Goal: Transaction & Acquisition: Download file/media

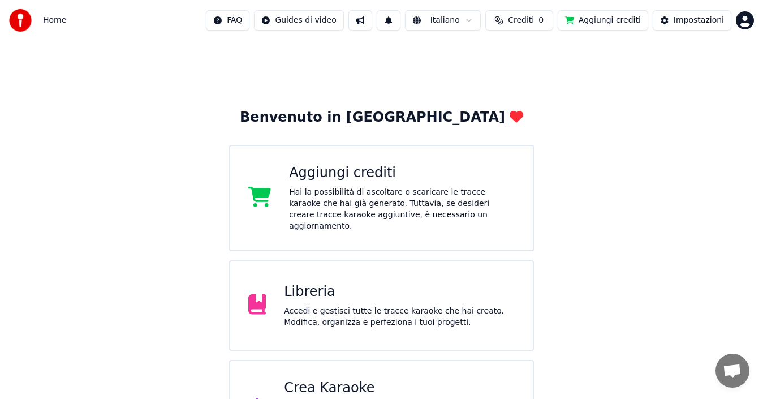
click at [353, 291] on div "Libreria Accedi e gestisci tutte le tracce karaoke che hai creato. Modifica, or…" at bounding box center [399, 305] width 231 height 45
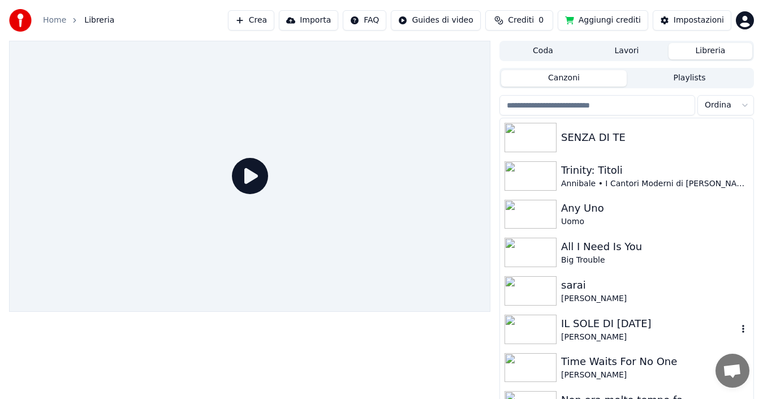
scroll to position [113, 0]
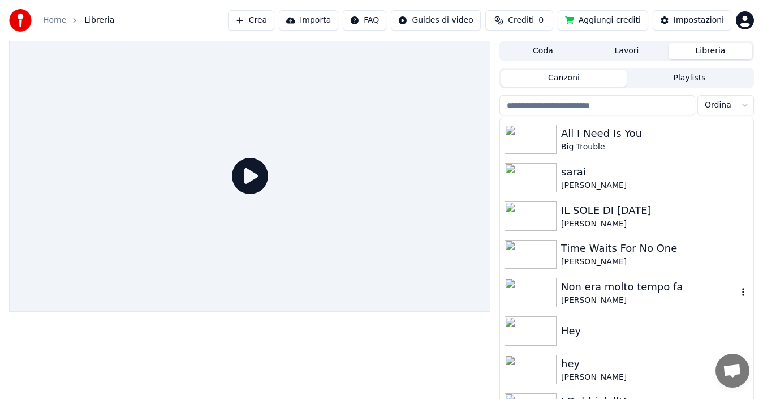
click at [601, 298] on div "[PERSON_NAME]" at bounding box center [649, 300] width 176 height 11
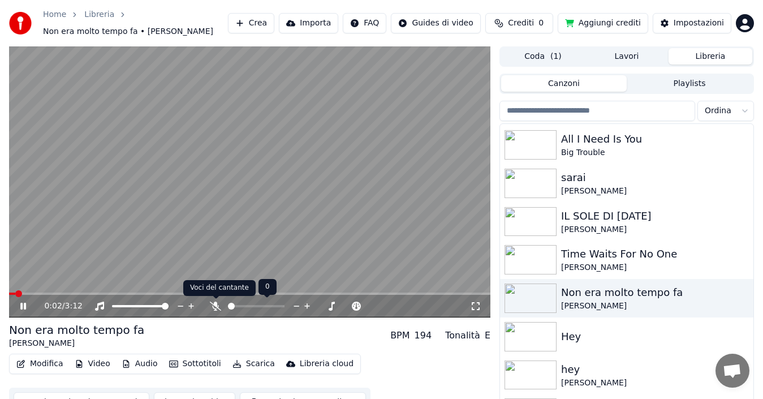
click at [213, 306] on icon at bounding box center [215, 305] width 11 height 9
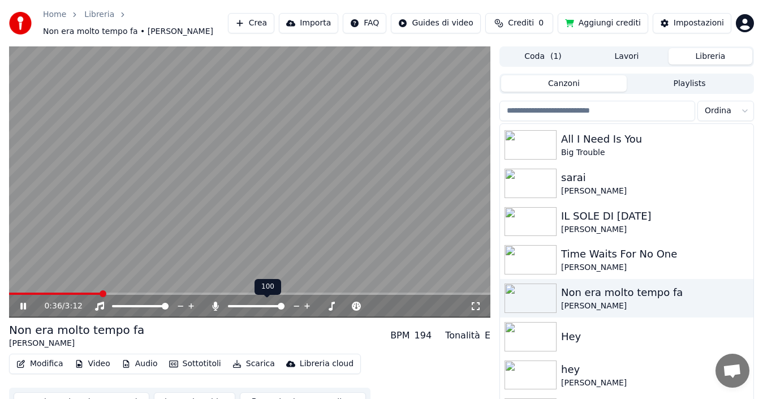
click at [214, 306] on icon at bounding box center [215, 305] width 11 height 9
click at [18, 309] on icon at bounding box center [31, 305] width 26 height 9
click at [299, 303] on span at bounding box center [298, 305] width 7 height 7
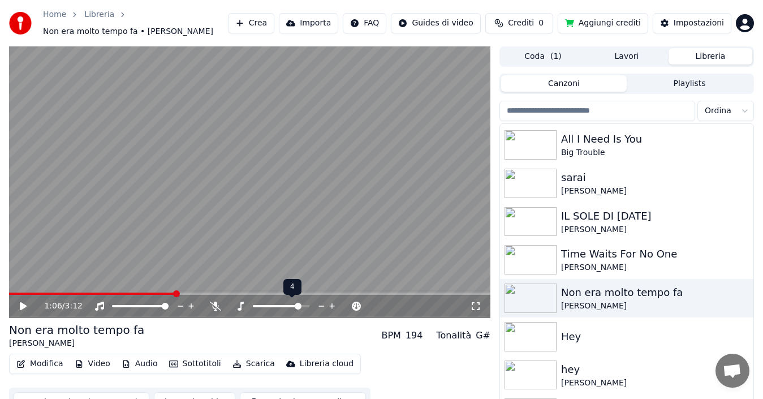
click at [324, 305] on icon at bounding box center [322, 305] width 6 height 1
click at [332, 305] on icon at bounding box center [332, 306] width 6 height 6
click at [318, 304] on icon at bounding box center [321, 305] width 11 height 11
click at [322, 304] on icon at bounding box center [321, 305] width 11 height 11
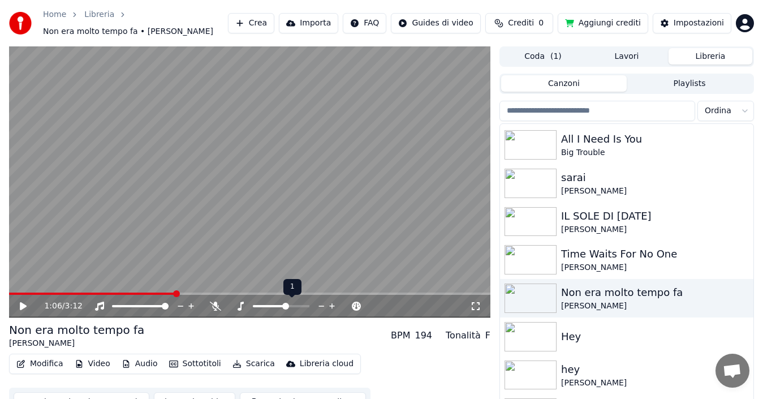
click at [322, 304] on icon at bounding box center [321, 305] width 11 height 11
click at [332, 306] on icon at bounding box center [332, 306] width 6 height 6
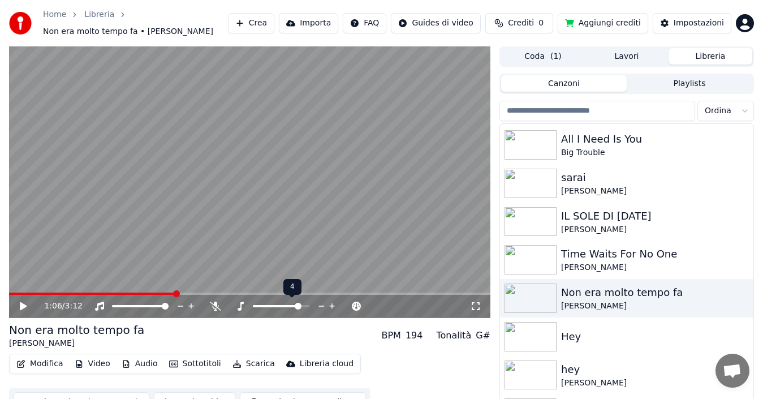
click at [332, 306] on icon at bounding box center [332, 306] width 6 height 6
click at [324, 306] on icon at bounding box center [322, 305] width 6 height 1
click at [332, 306] on icon at bounding box center [332, 306] width 6 height 6
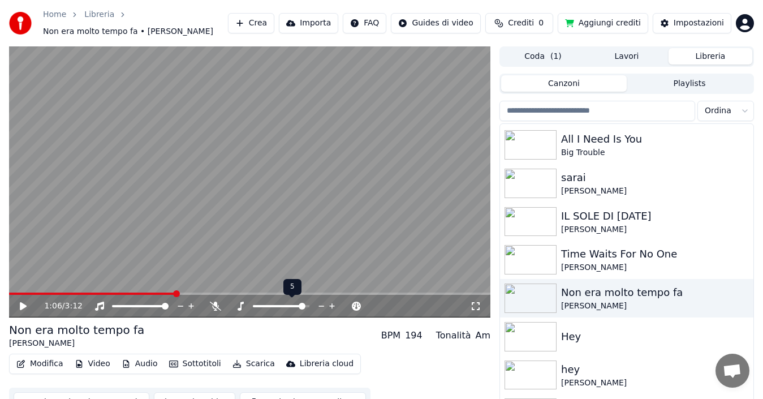
click at [324, 306] on icon at bounding box center [322, 305] width 6 height 1
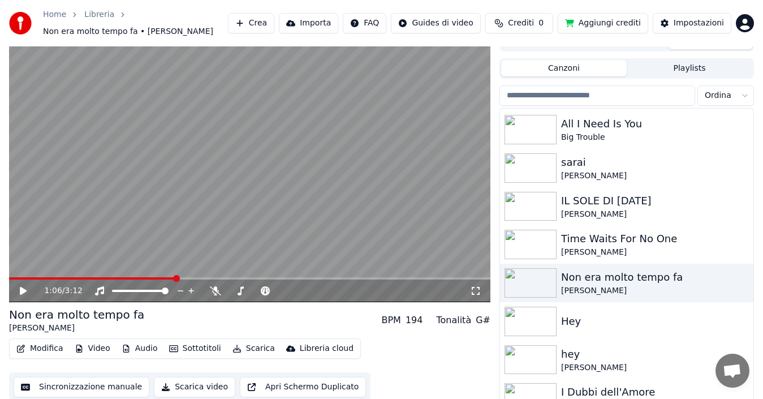
scroll to position [24, 0]
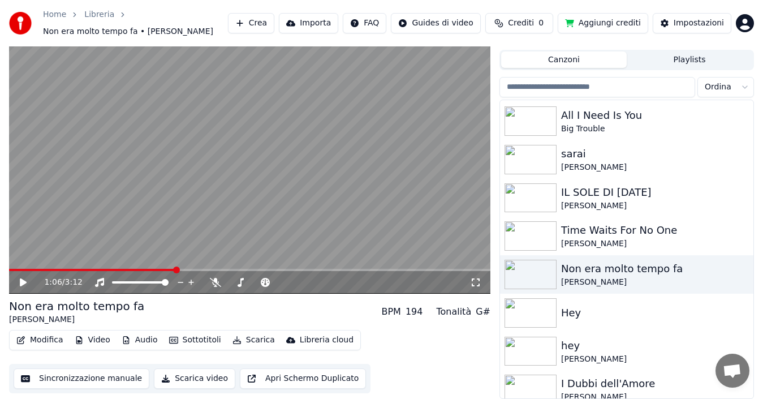
click at [49, 341] on button "Modifica" at bounding box center [40, 340] width 56 height 16
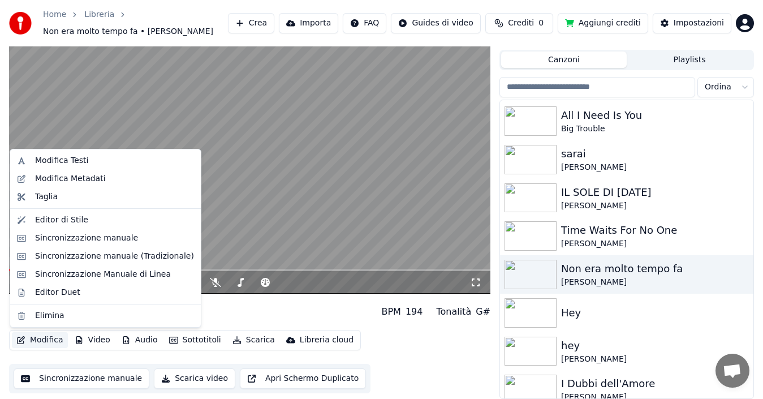
click at [49, 341] on button "Modifica" at bounding box center [40, 340] width 56 height 16
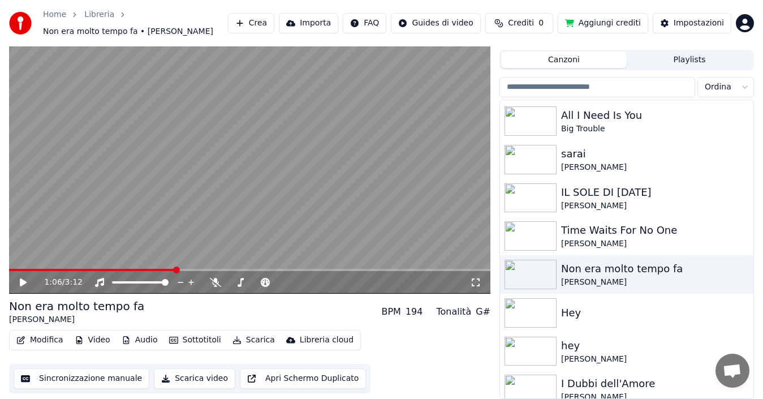
click at [136, 337] on button "Audio" at bounding box center [139, 340] width 45 height 16
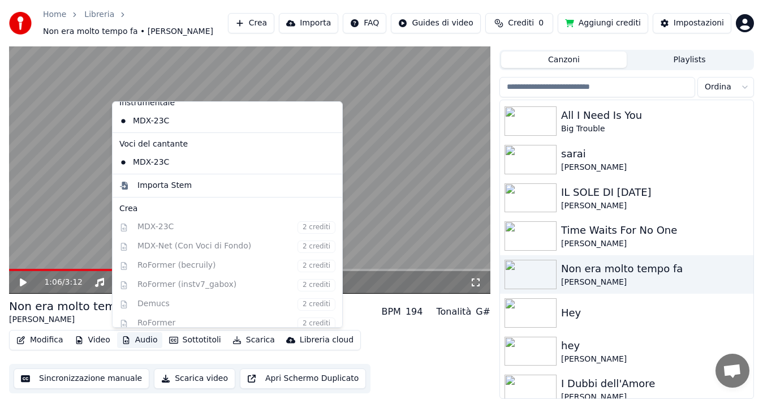
scroll to position [0, 0]
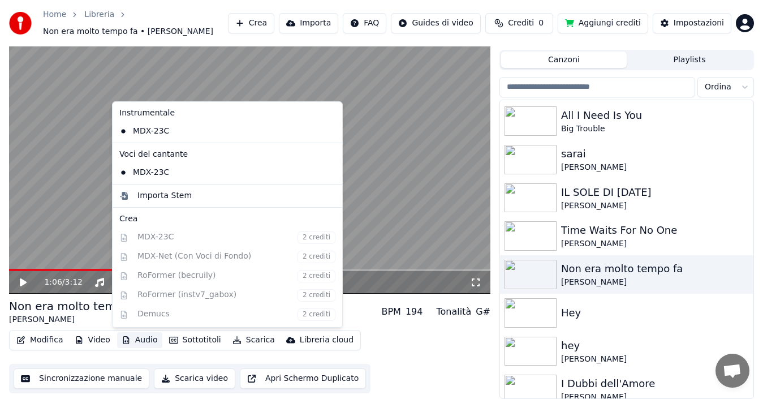
click at [19, 284] on icon at bounding box center [31, 282] width 26 height 9
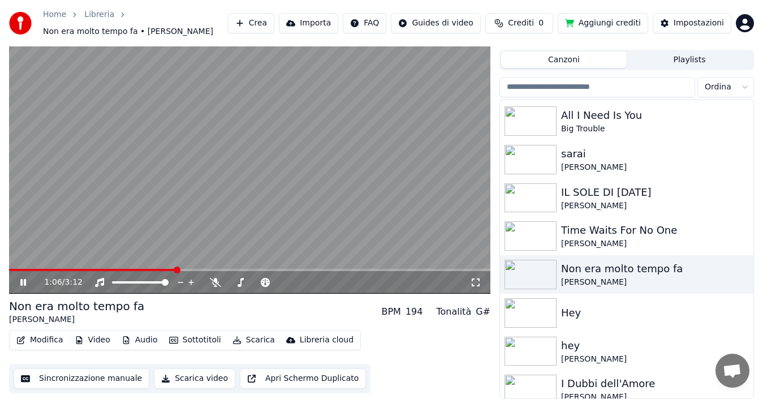
click at [38, 270] on span at bounding box center [92, 270] width 167 height 2
click at [129, 339] on button "Audio" at bounding box center [139, 340] width 45 height 16
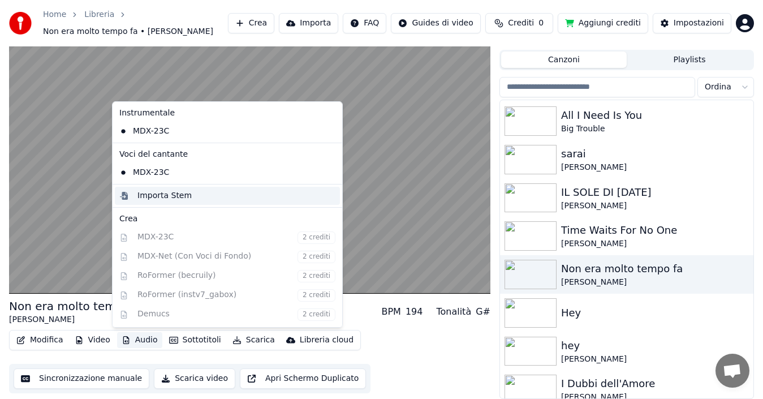
click at [162, 194] on div "Importa Stem" at bounding box center [164, 195] width 54 height 11
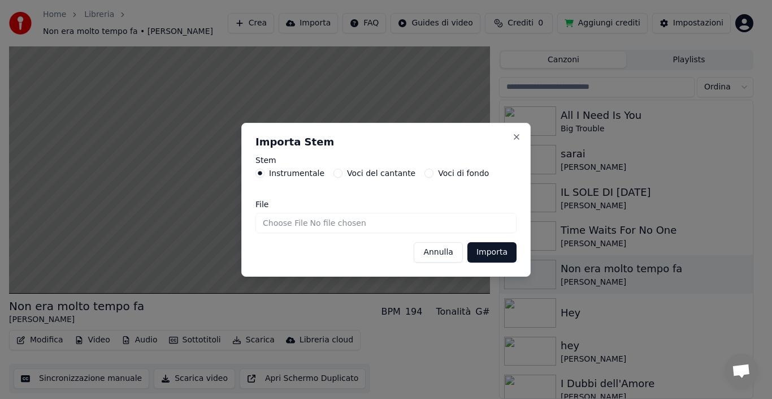
click at [425, 171] on button "Voci di fondo" at bounding box center [429, 172] width 9 height 9
click at [491, 250] on button "Importa" at bounding box center [491, 252] width 49 height 20
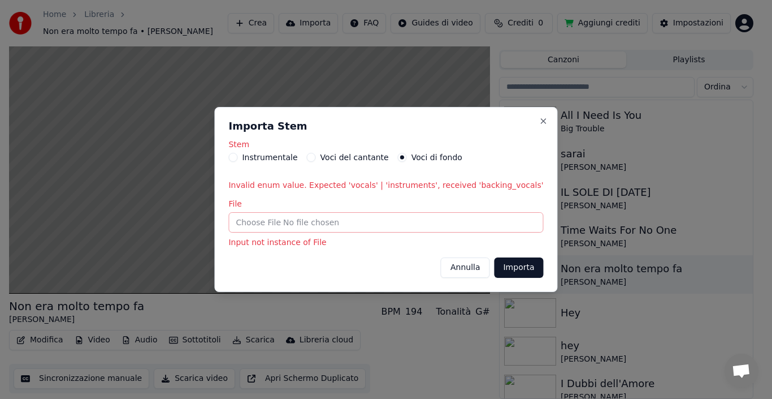
click at [448, 270] on button "Annulla" at bounding box center [465, 267] width 49 height 20
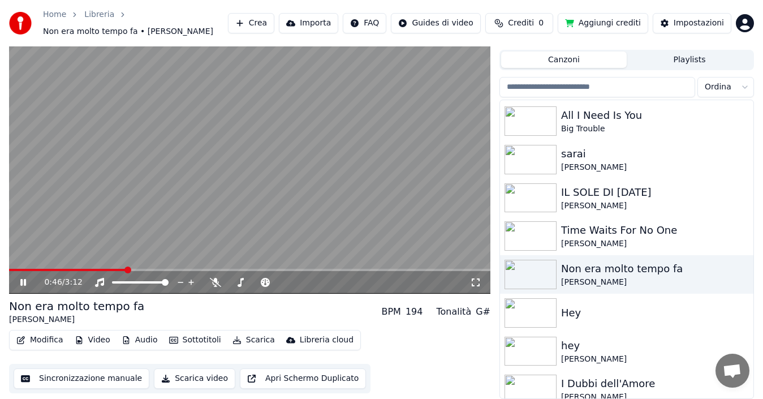
click at [141, 337] on button "Audio" at bounding box center [139, 340] width 45 height 16
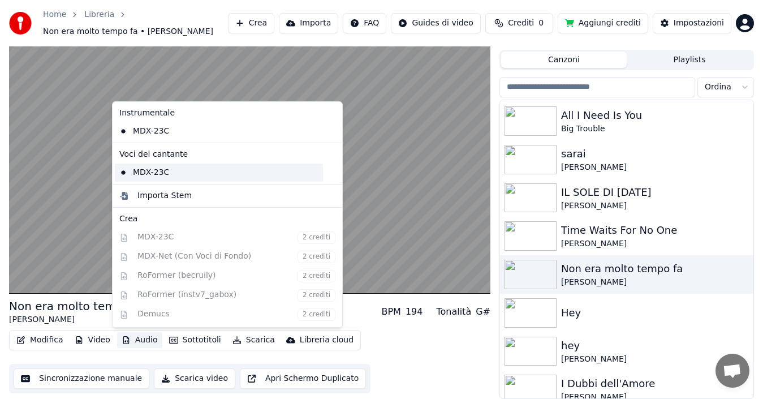
click at [137, 172] on div "MDX-23C" at bounding box center [219, 172] width 208 height 18
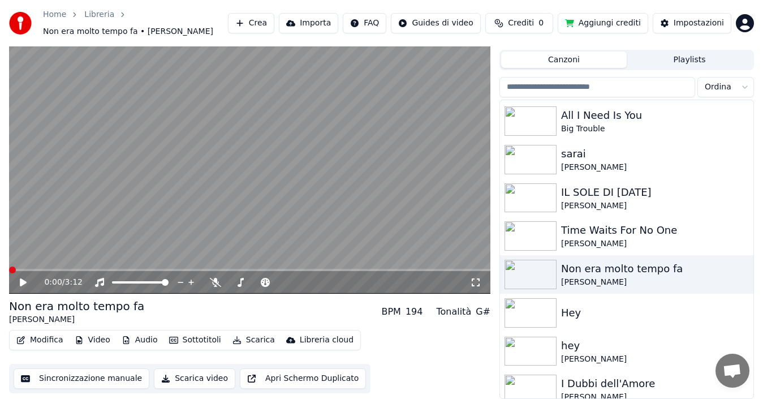
click at [133, 340] on button "Audio" at bounding box center [139, 340] width 45 height 16
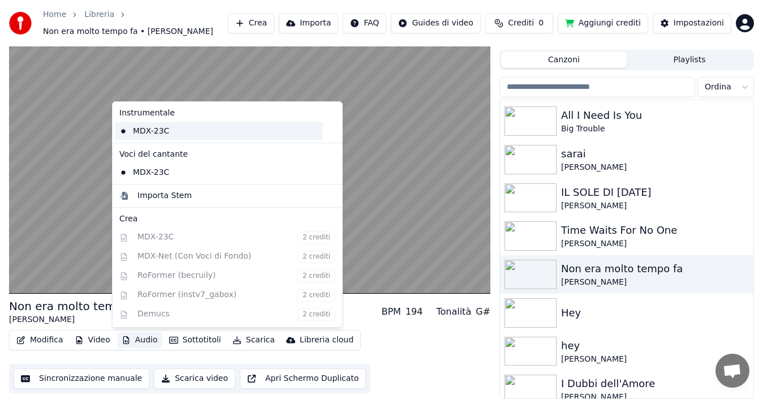
click at [141, 133] on div "MDX-23C" at bounding box center [219, 131] width 208 height 18
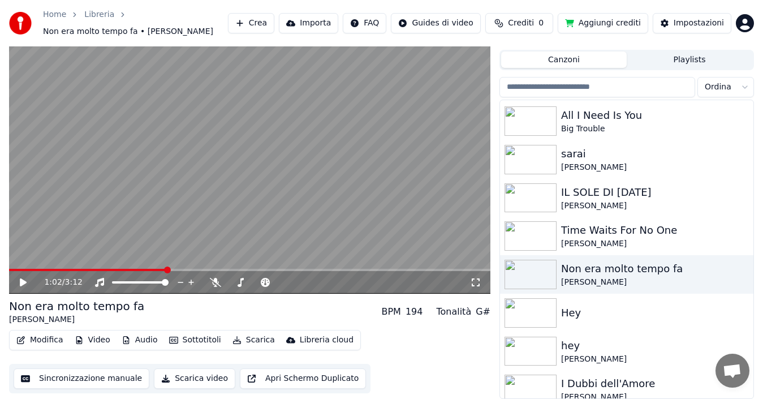
click at [136, 341] on button "Audio" at bounding box center [139, 340] width 45 height 16
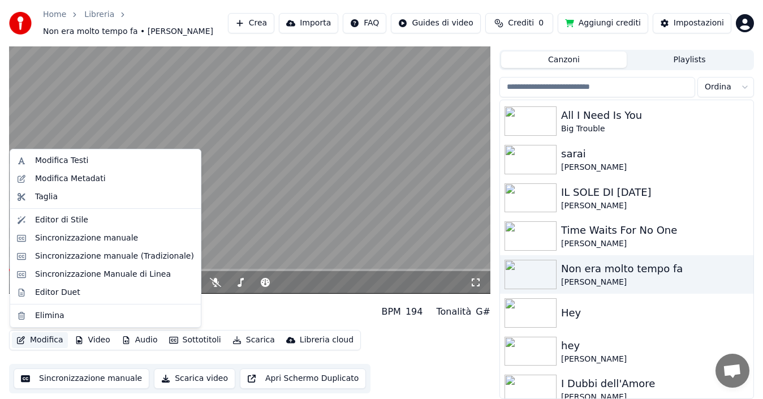
click at [105, 106] on video at bounding box center [249, 158] width 481 height 271
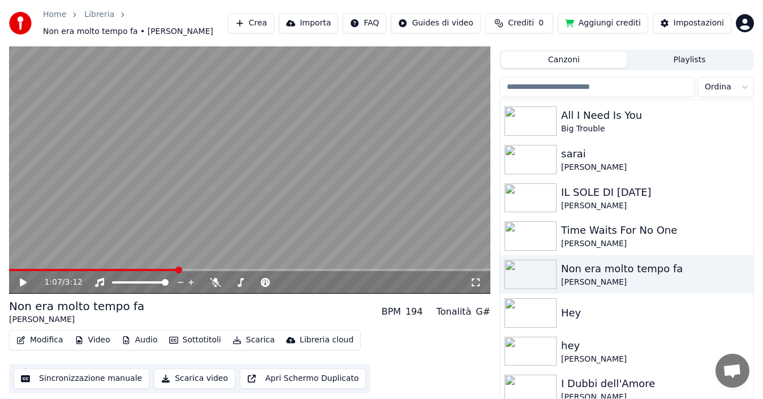
click at [24, 280] on icon at bounding box center [23, 282] width 7 height 8
click at [94, 340] on button "Video" at bounding box center [92, 340] width 45 height 16
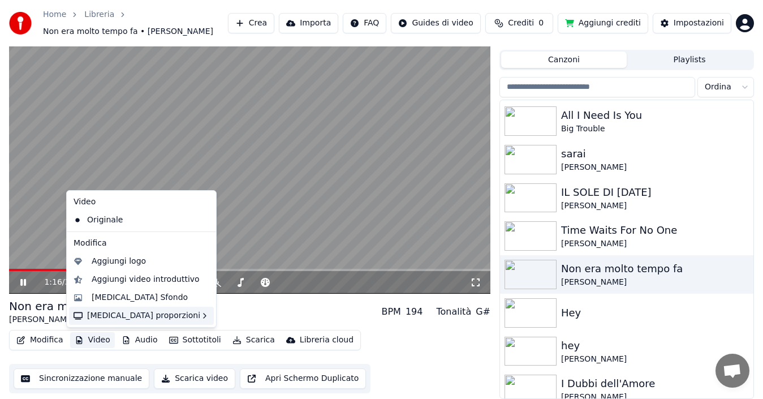
click at [200, 313] on icon at bounding box center [204, 315] width 9 height 9
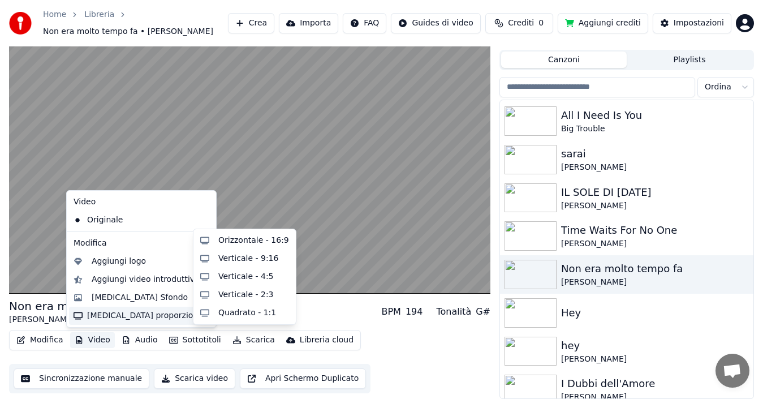
click at [200, 313] on icon at bounding box center [204, 315] width 9 height 9
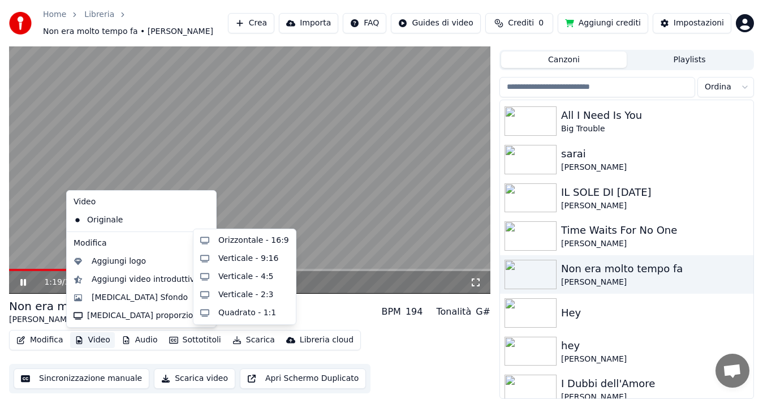
click at [20, 227] on video at bounding box center [249, 158] width 481 height 271
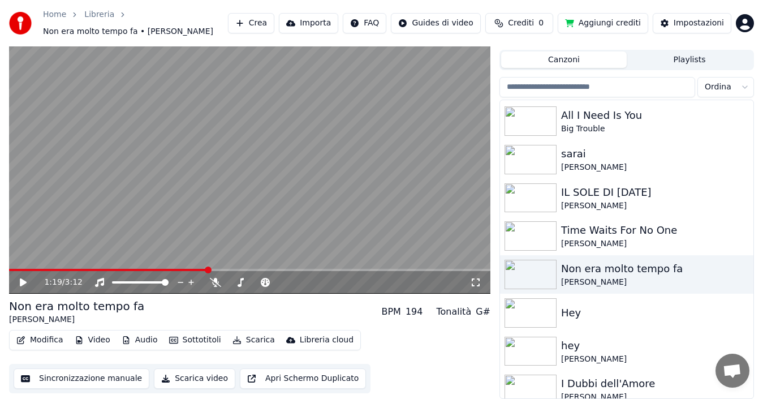
click at [20, 227] on video at bounding box center [249, 158] width 481 height 271
click at [23, 283] on icon at bounding box center [31, 282] width 26 height 9
click at [144, 282] on span at bounding box center [144, 282] width 7 height 7
click at [25, 284] on icon at bounding box center [31, 282] width 26 height 9
click at [137, 285] on span at bounding box center [134, 282] width 7 height 7
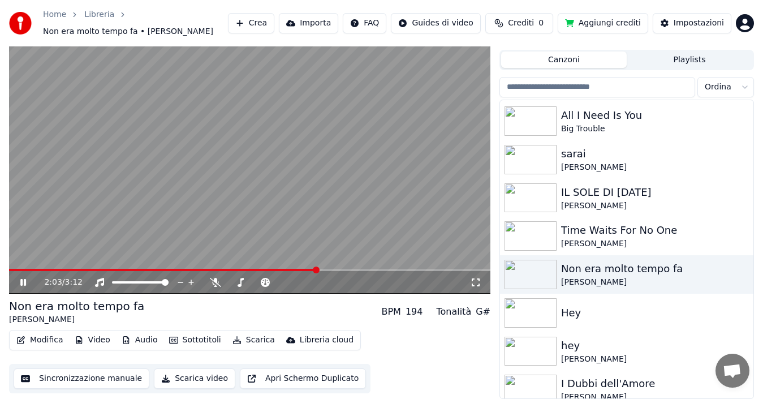
click at [20, 286] on icon at bounding box center [31, 282] width 26 height 9
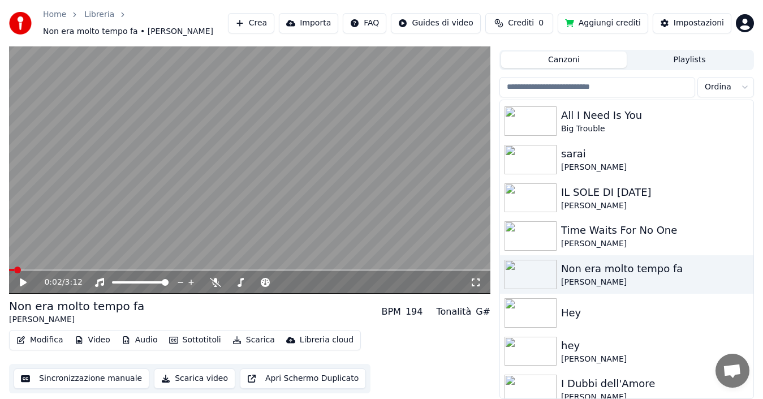
click at [14, 269] on span at bounding box center [11, 270] width 5 height 2
click at [12, 269] on span at bounding box center [14, 269] width 7 height 7
click at [24, 283] on icon at bounding box center [23, 282] width 7 height 8
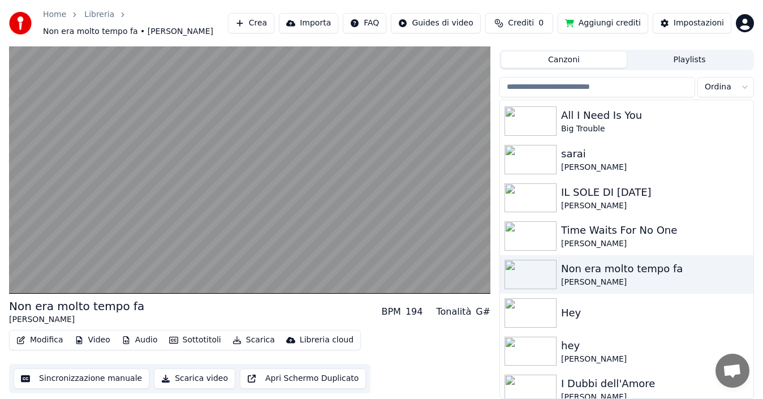
click at [142, 341] on button "Audio" at bounding box center [139, 340] width 45 height 16
click at [246, 337] on button "Scarica" at bounding box center [253, 340] width 51 height 16
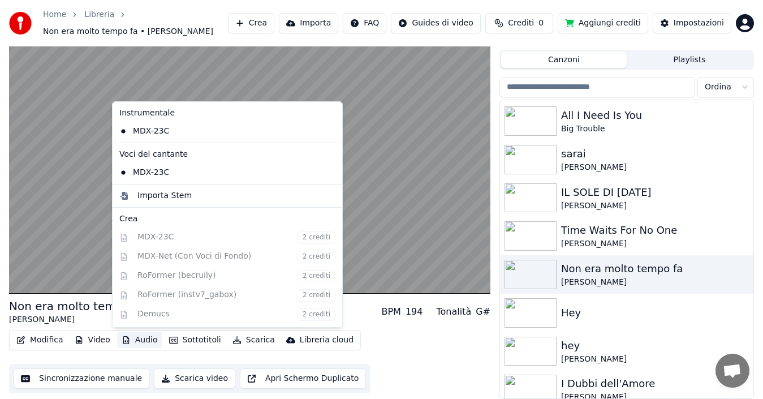
click at [309, 378] on button "Apri Schermo Duplicato" at bounding box center [303, 378] width 126 height 20
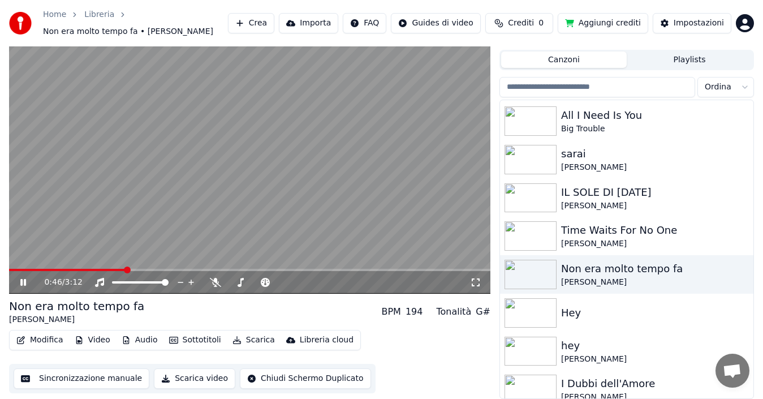
click at [24, 281] on icon at bounding box center [23, 282] width 6 height 7
click at [28, 279] on icon at bounding box center [31, 282] width 26 height 9
click at [252, 337] on button "Scarica" at bounding box center [253, 340] width 51 height 16
click at [24, 285] on icon at bounding box center [31, 282] width 26 height 9
click at [250, 344] on button "Scarica" at bounding box center [253, 340] width 51 height 16
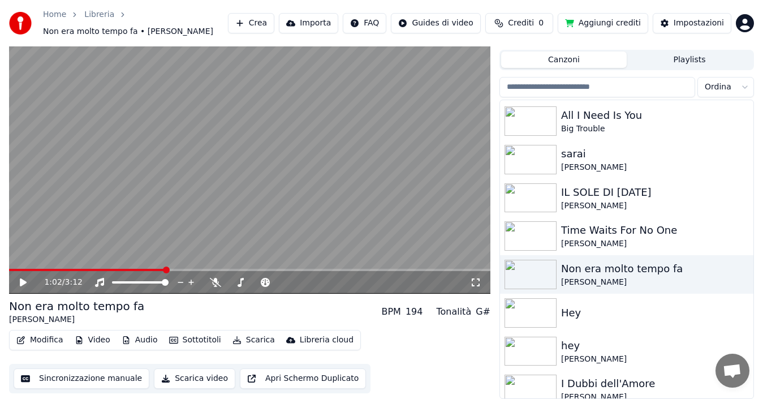
click at [292, 191] on video at bounding box center [249, 158] width 481 height 271
click at [254, 340] on button "Scarica" at bounding box center [253, 340] width 51 height 16
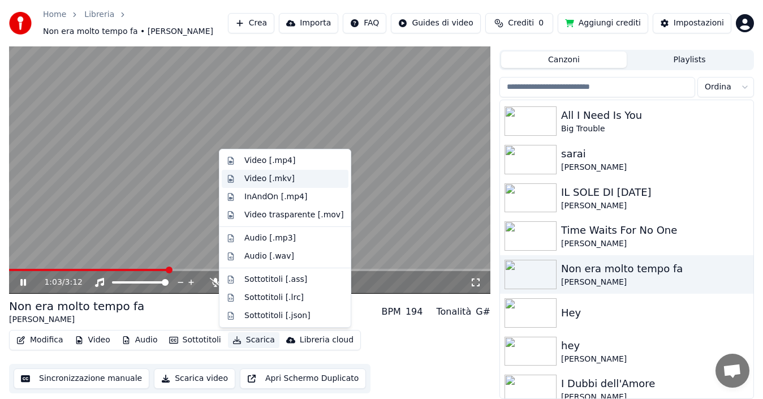
click at [263, 181] on div "Video [.mkv]" at bounding box center [269, 178] width 50 height 11
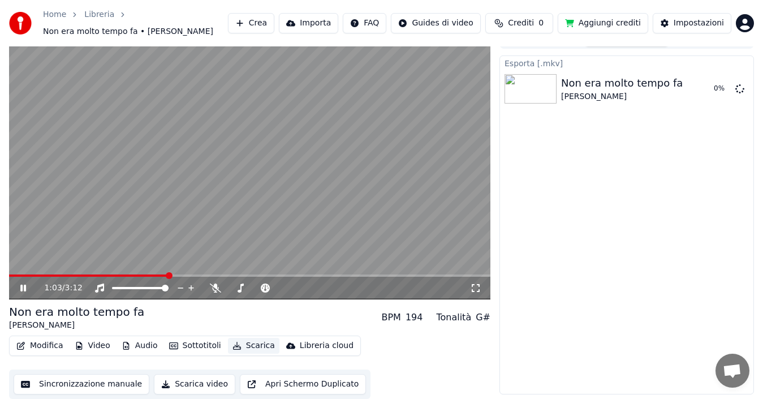
scroll to position [18, 0]
click at [26, 289] on icon at bounding box center [23, 287] width 6 height 7
click at [710, 90] on button "Mostra" at bounding box center [707, 89] width 46 height 20
click at [27, 287] on icon at bounding box center [31, 287] width 26 height 9
click at [21, 289] on icon at bounding box center [23, 287] width 6 height 7
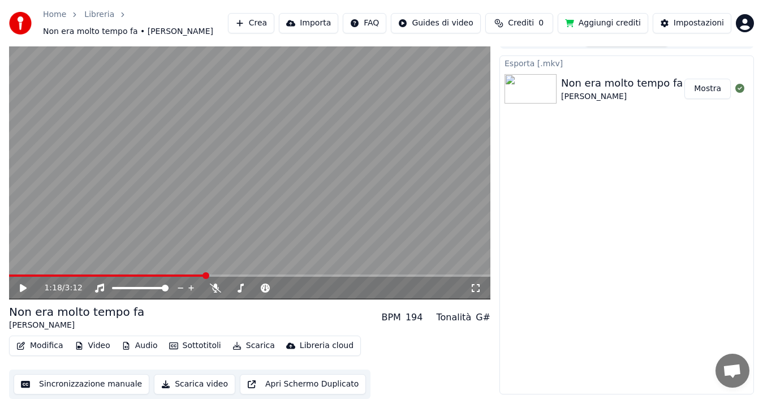
click at [248, 346] on button "Scarica" at bounding box center [253, 345] width 51 height 16
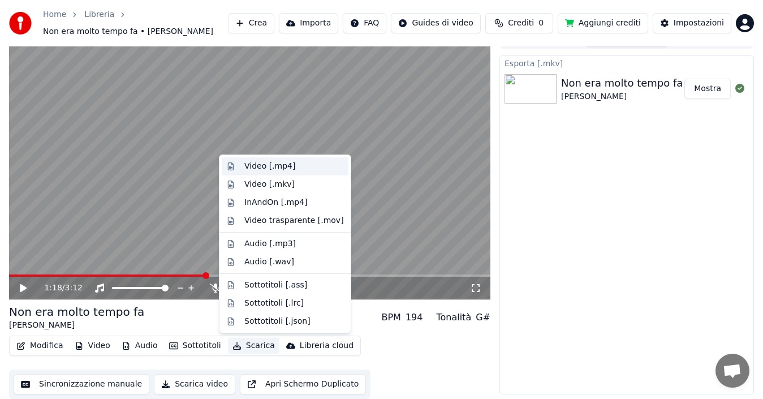
click at [273, 165] on div "Video [.mp4]" at bounding box center [269, 166] width 51 height 11
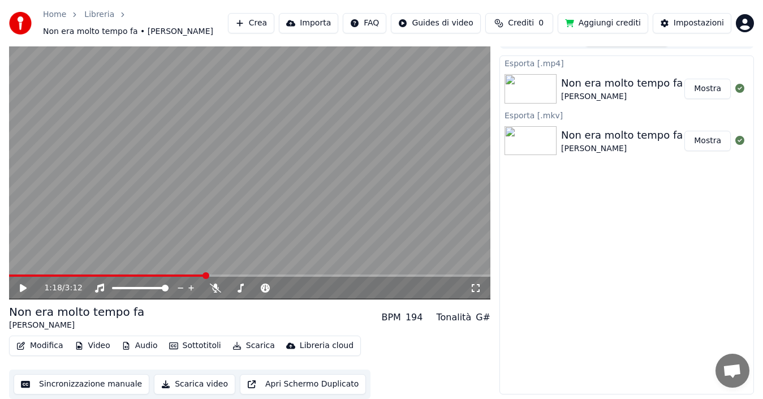
click at [713, 93] on button "Mostra" at bounding box center [707, 89] width 46 height 20
click at [252, 345] on button "Scarica" at bounding box center [253, 345] width 51 height 16
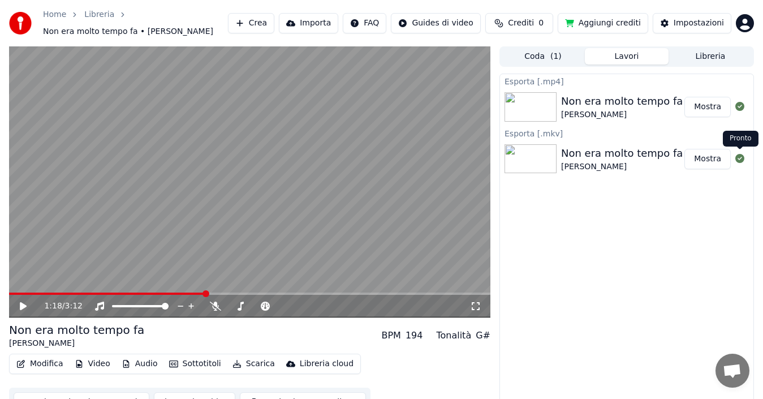
click at [738, 158] on icon at bounding box center [739, 158] width 9 height 9
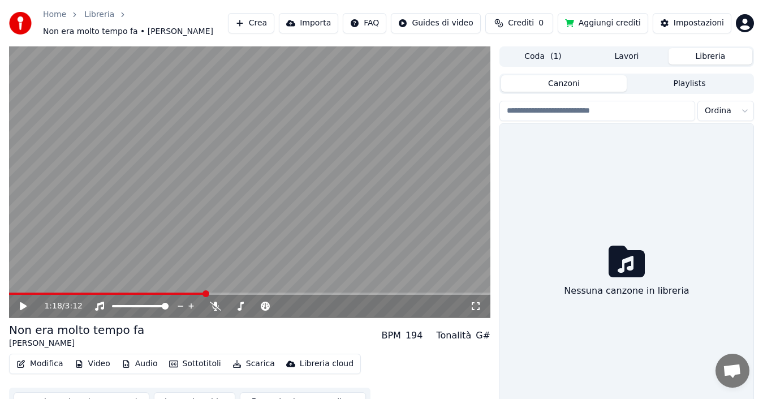
click at [717, 61] on button "Libreria" at bounding box center [710, 56] width 84 height 16
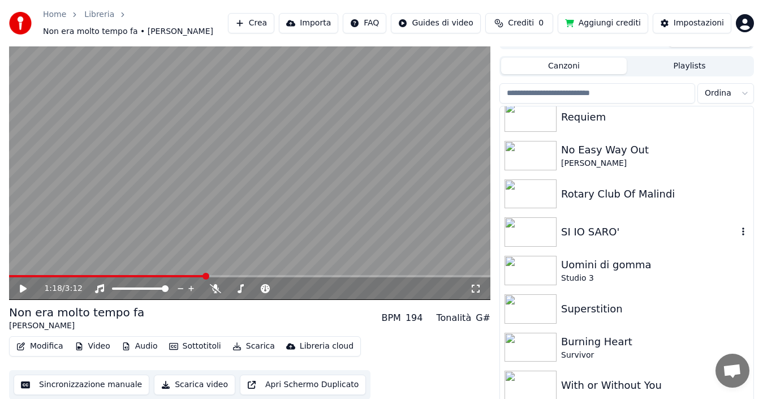
scroll to position [24, 0]
